Goal: Task Accomplishment & Management: Use online tool/utility

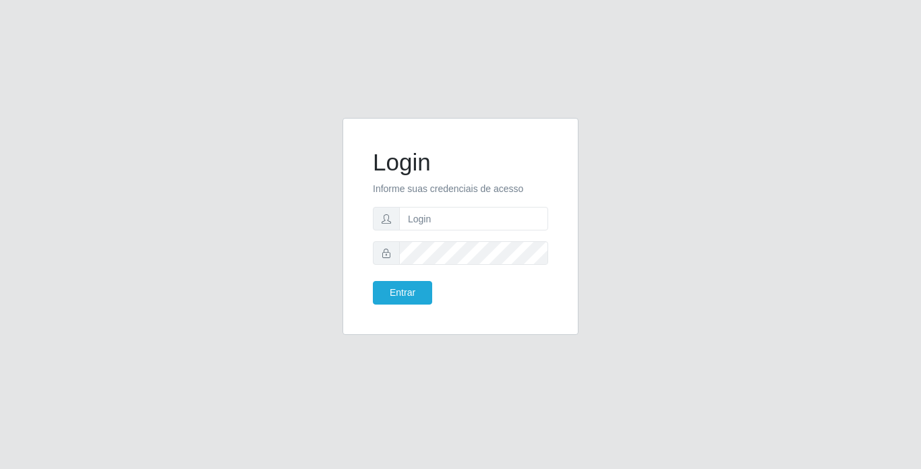
click at [444, 227] on input "text" at bounding box center [473, 219] width 149 height 24
type input "moises@bemais"
click at [373, 281] on button "Entrar" at bounding box center [402, 293] width 59 height 24
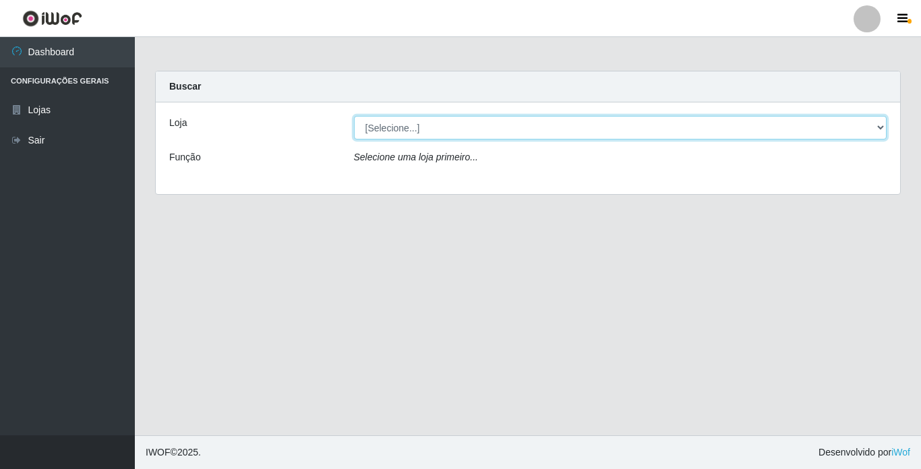
drag, startPoint x: 512, startPoint y: 121, endPoint x: 529, endPoint y: 129, distance: 18.7
click at [512, 121] on select "[Selecione...] Bemais Supermercados - [GEOGRAPHIC_DATA]" at bounding box center [620, 128] width 533 height 24
select select "250"
click at [354, 116] on select "[Selecione...] Bemais Supermercados - [GEOGRAPHIC_DATA]" at bounding box center [620, 128] width 533 height 24
